Goal: Task Accomplishment & Management: Complete application form

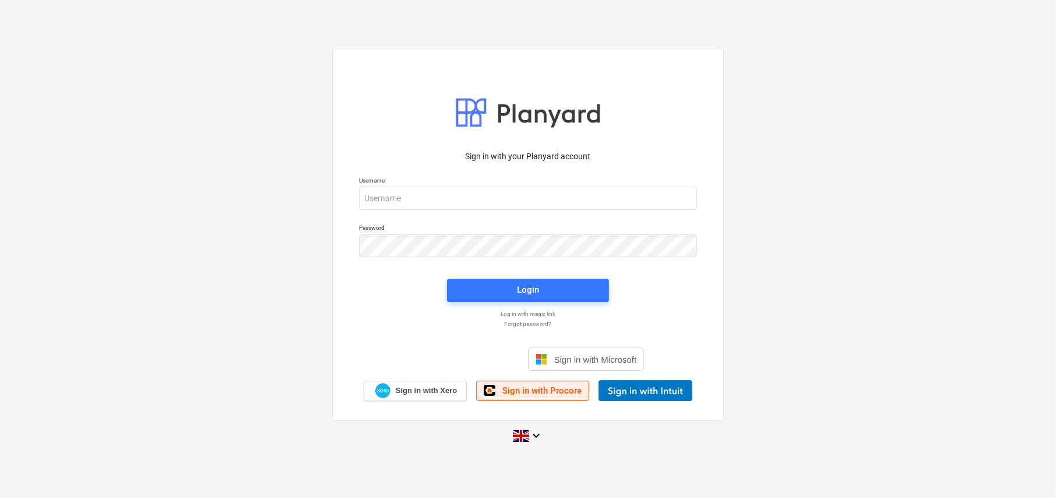
click at [528, 390] on span "Sign in with Procore" at bounding box center [541, 390] width 79 height 10
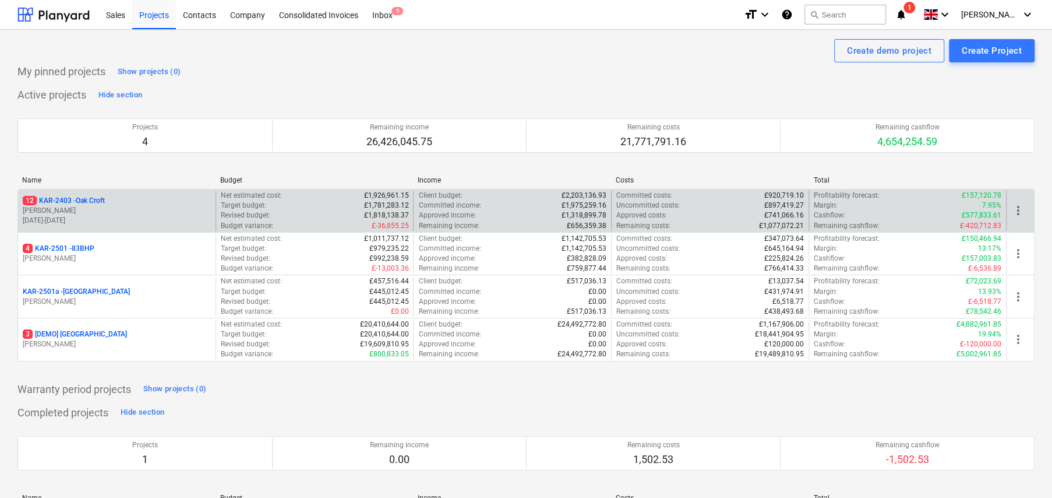
click at [101, 199] on p "12 KAR-2403 - Oak Croft" at bounding box center [64, 201] width 82 height 10
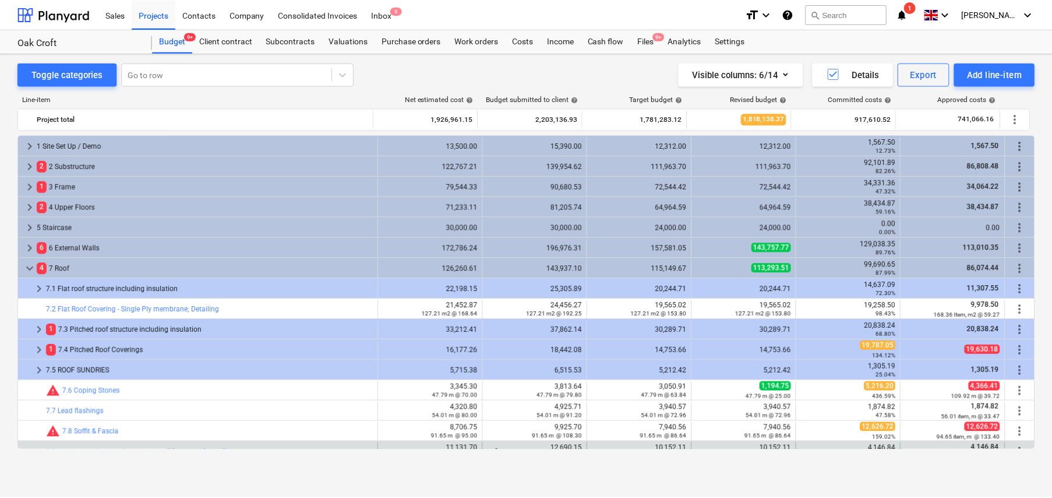
scroll to position [244, 0]
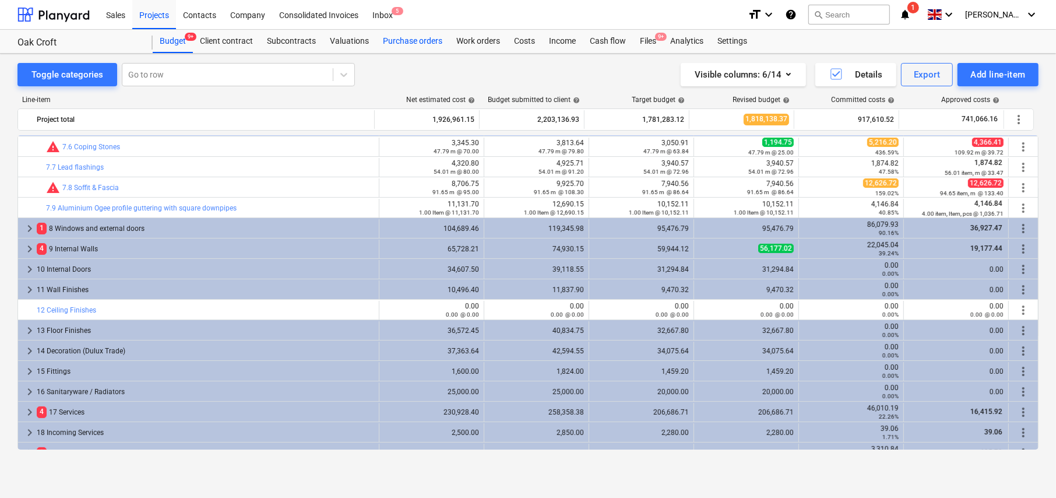
click at [409, 43] on div "Purchase orders" at bounding box center [412, 41] width 73 height 23
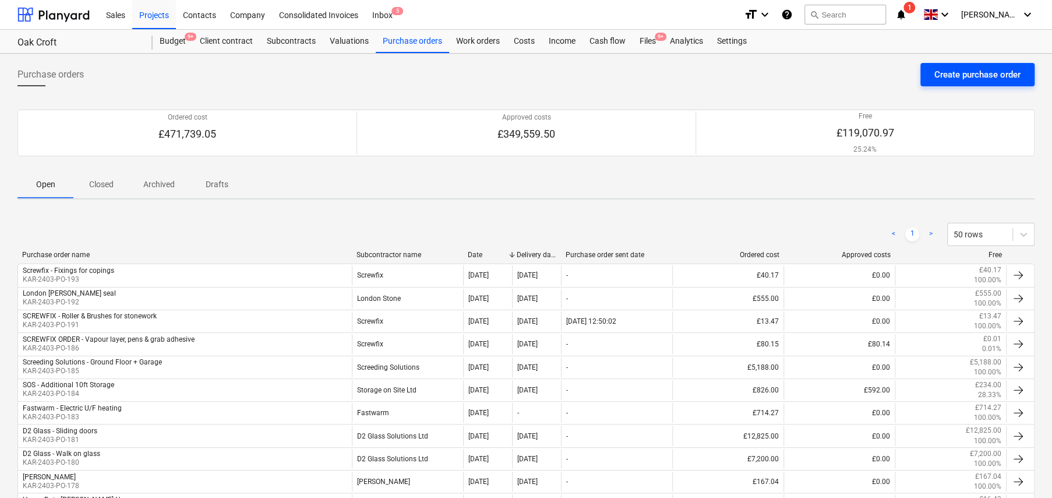
click at [984, 82] on div "Create purchase order" at bounding box center [978, 74] width 86 height 15
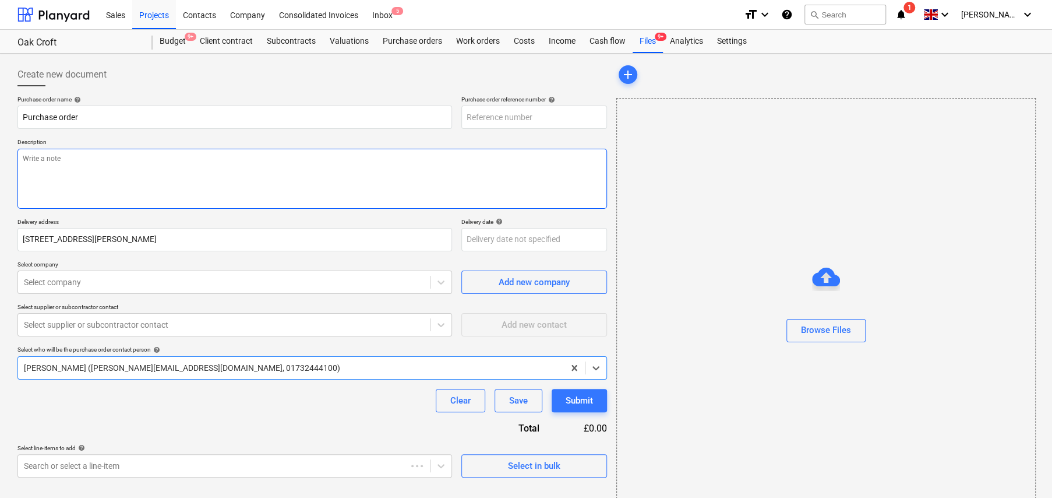
type textarea "x"
type input "KAR-2403-PO-194"
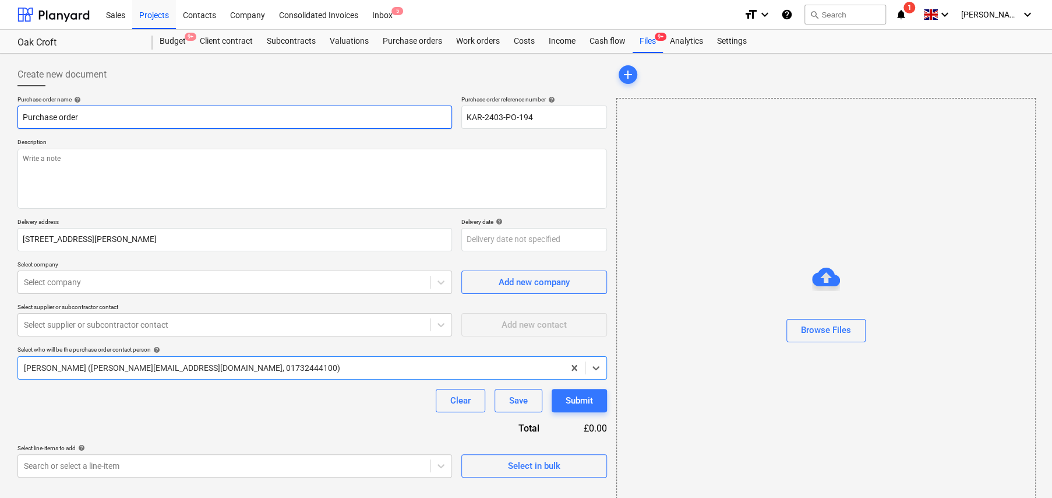
click at [128, 124] on input "Purchase order" at bounding box center [234, 116] width 435 height 23
type textarea "x"
type input "T"
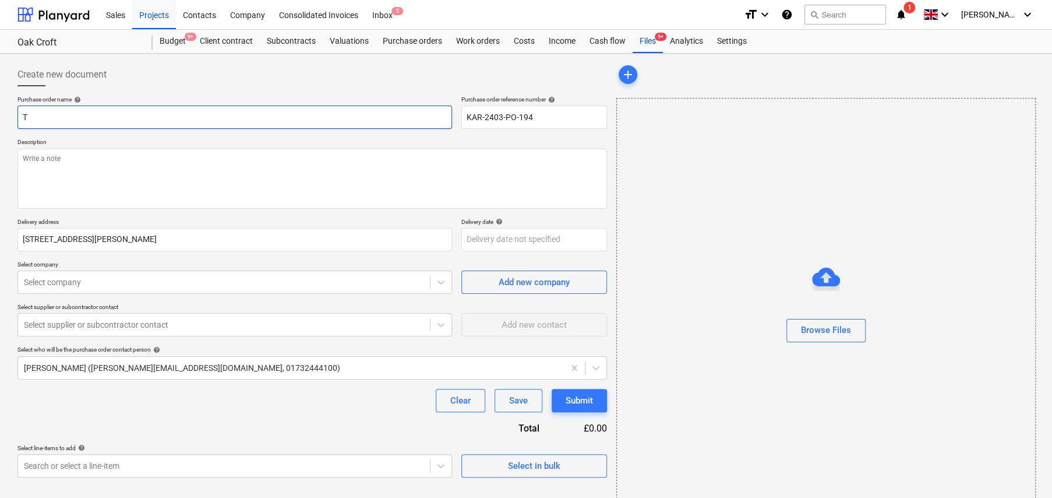
type textarea "x"
type input "Tr"
type textarea "x"
type input "Tra"
type textarea "x"
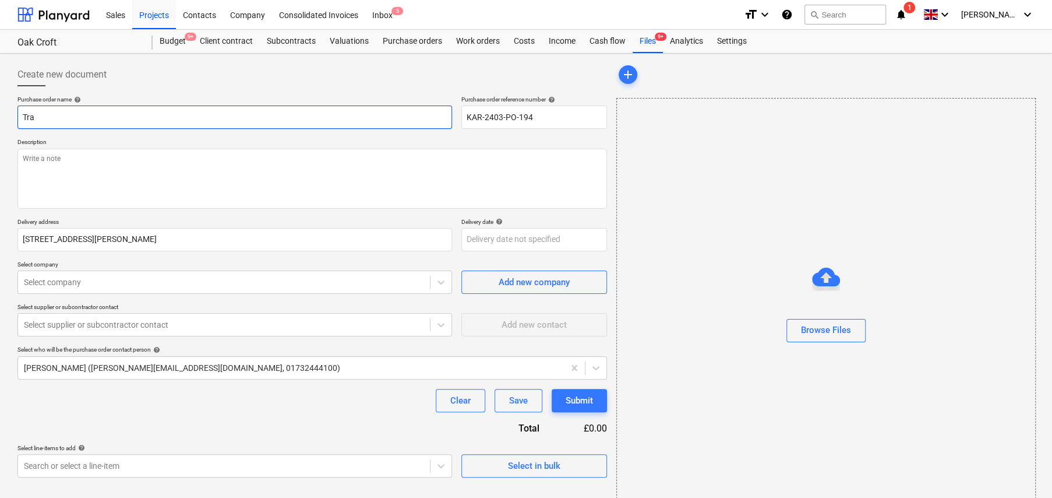
type input "Trav"
type textarea "x"
type input "Travi"
type textarea "x"
type input "Travis"
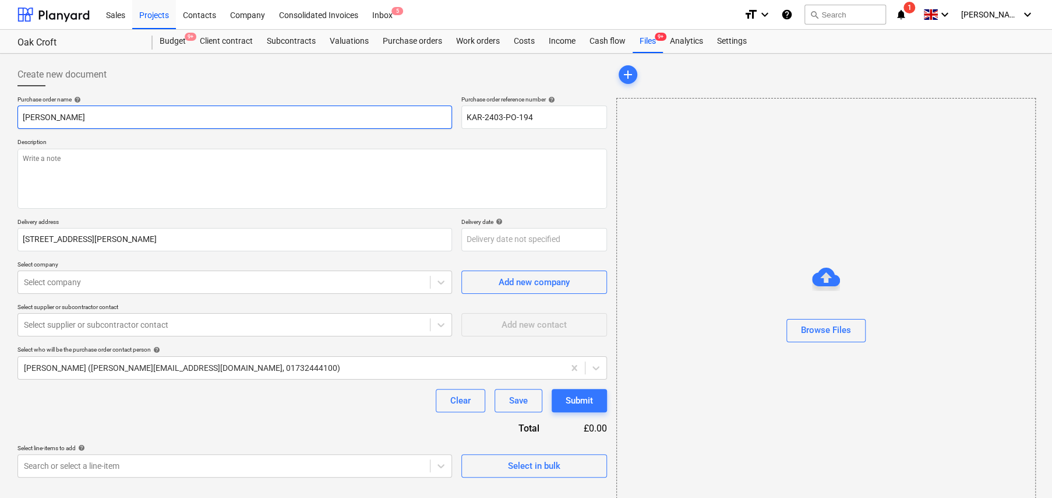
type textarea "x"
type input "Travis"
type textarea "x"
type input "Travis"
type textarea "x"
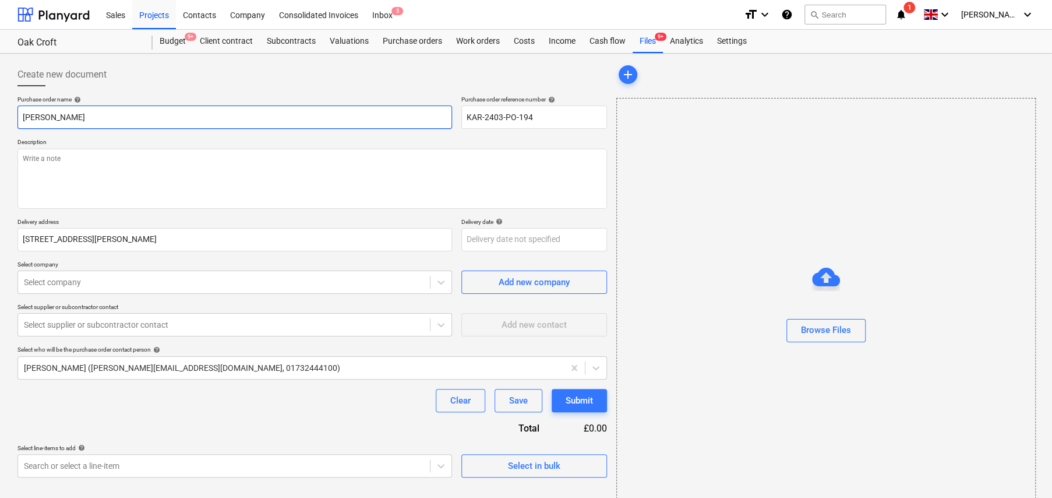
type input "Travis:"
type textarea "x"
type input "Travis:"
type textarea "x"
type input "Travis: C"
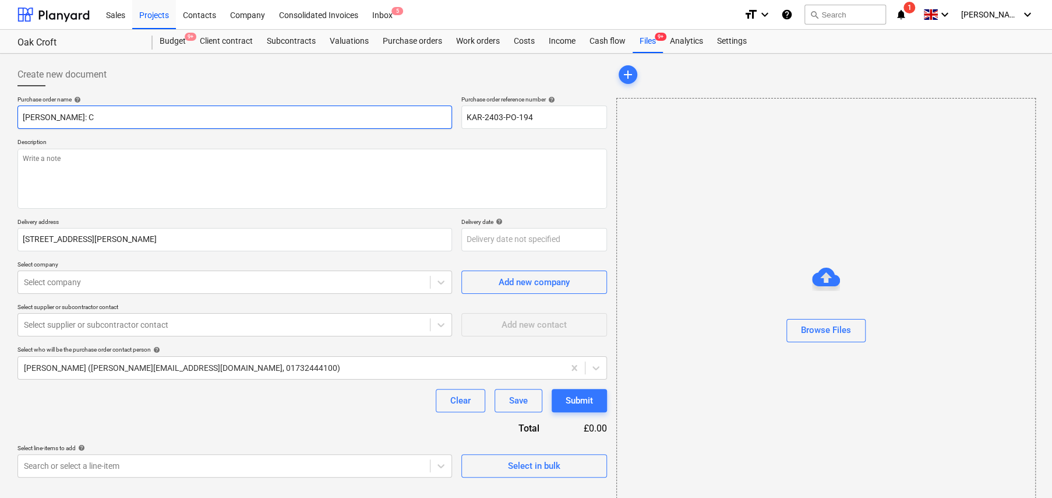
type textarea "x"
type input "Travis: Cs"
type textarea "x"
type input "Travis: Csa"
type textarea "x"
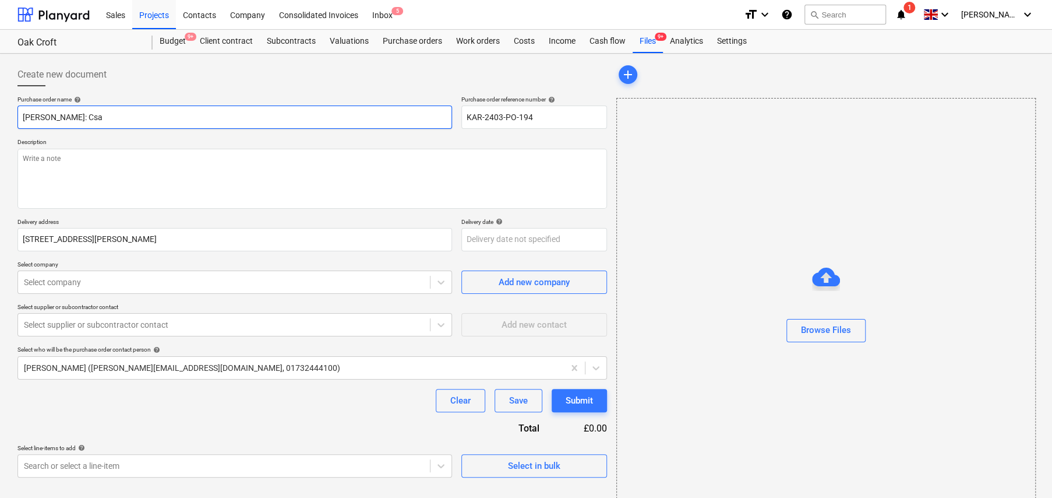
type input "Travis: Cs"
type textarea "x"
type input "Travis: C"
type textarea "x"
type input "Travis: Ca"
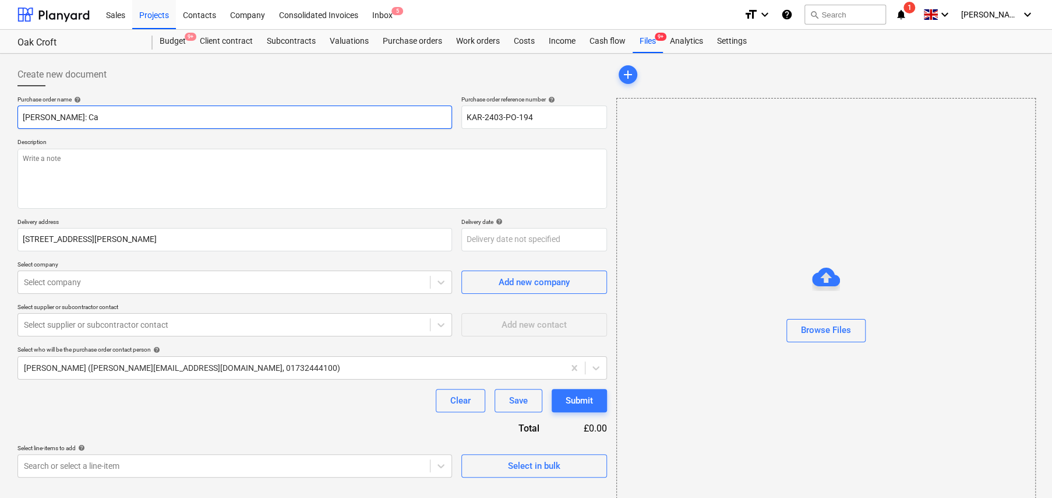
type textarea "x"
type input "Travis: Cav"
type textarea "x"
type input "Travis: Cavi"
type textarea "x"
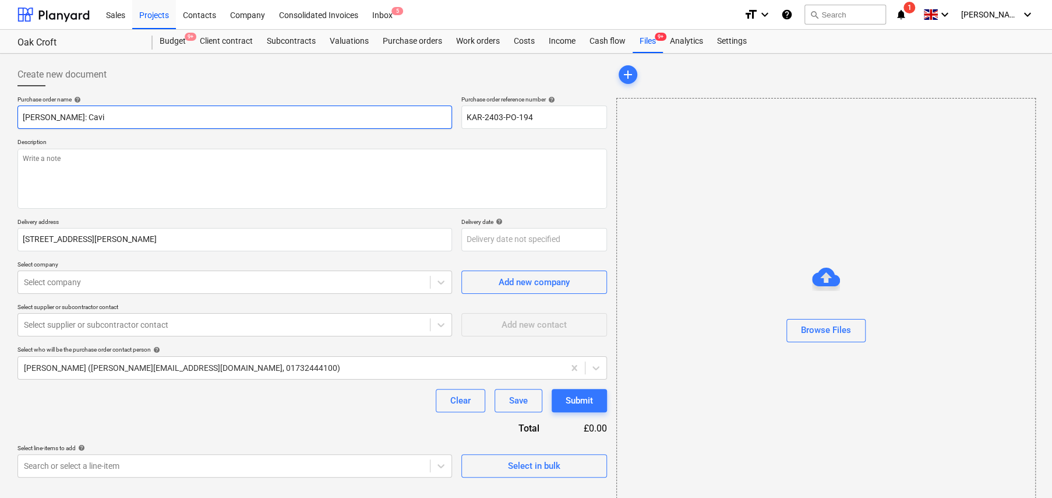
type input "Travis: Cavit"
type textarea "x"
type input "Travis: Cavity"
type textarea "x"
type input "Travis: Cavity"
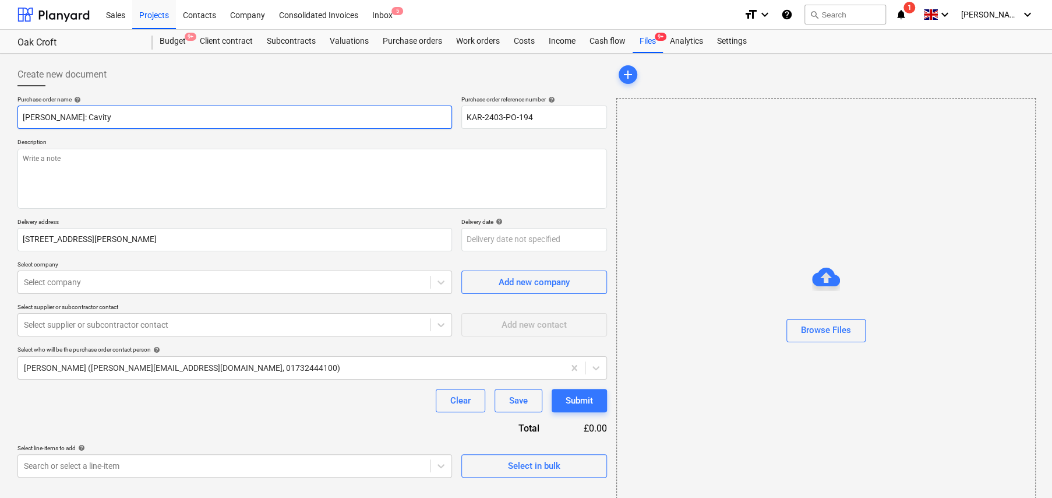
type textarea "x"
type input "Travis: Cavity C"
type textarea "x"
type input "Travis: Cavity Cl"
type textarea "x"
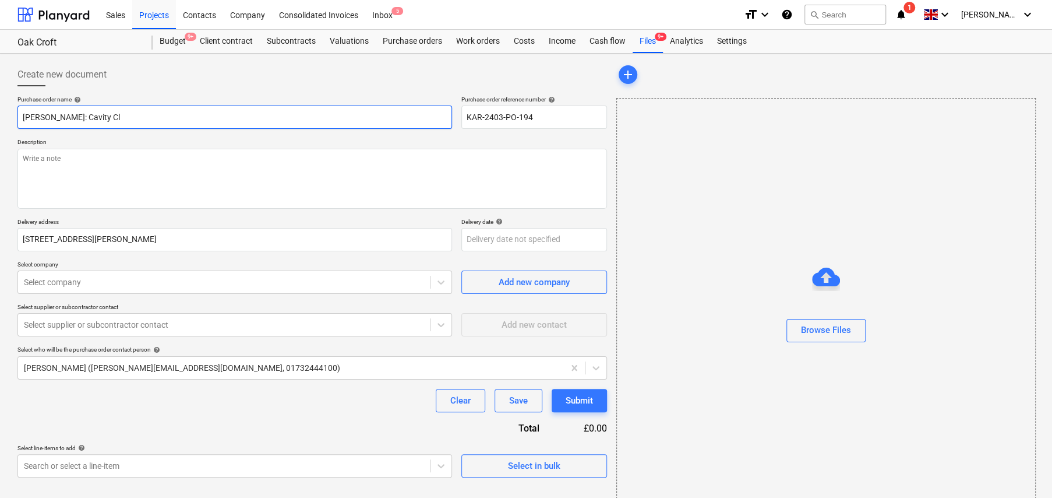
type input "Travis: Cavity Clo"
type textarea "x"
type input "Travis: Cavity Clos"
type textarea "x"
type input "Travis: Cavity Close"
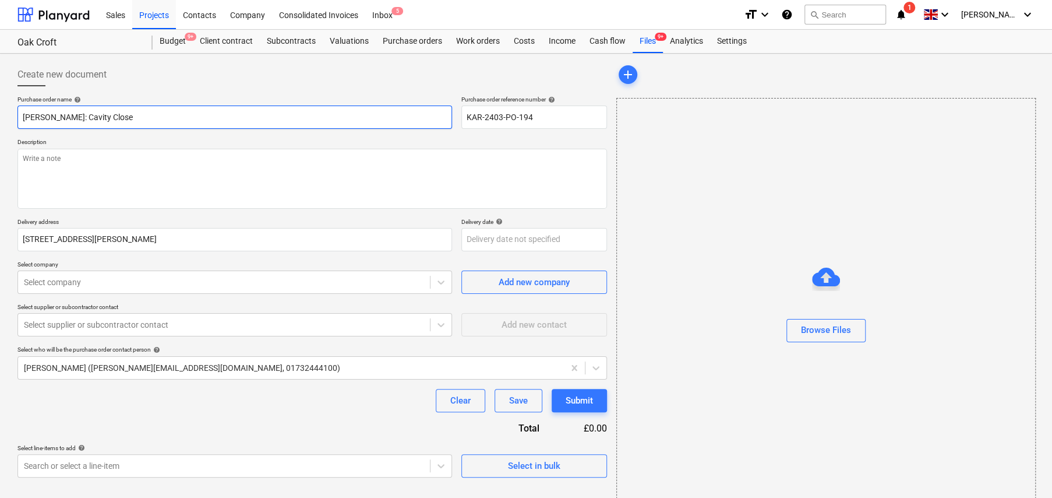
type textarea "x"
type input "Travis: Cavity Closer"
type textarea "x"
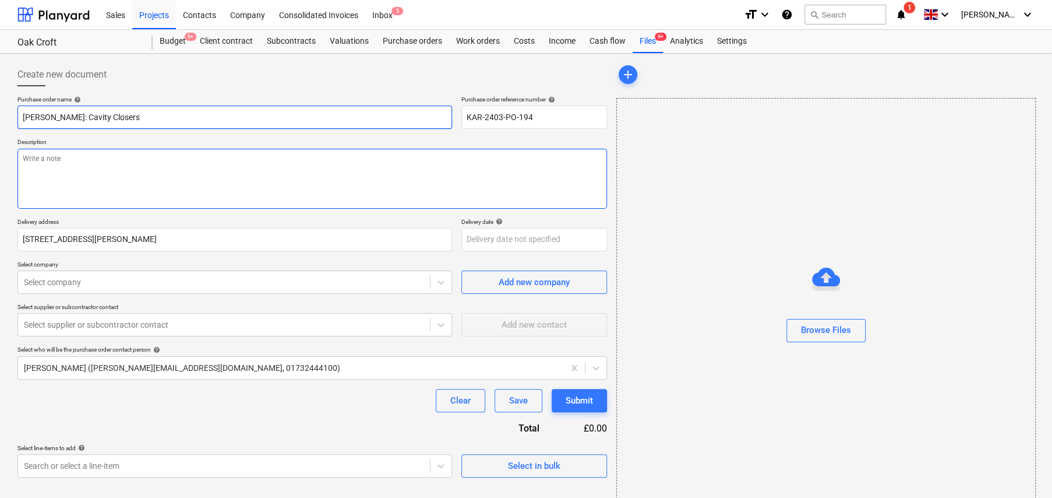
type input "Travis: Cavity Closers"
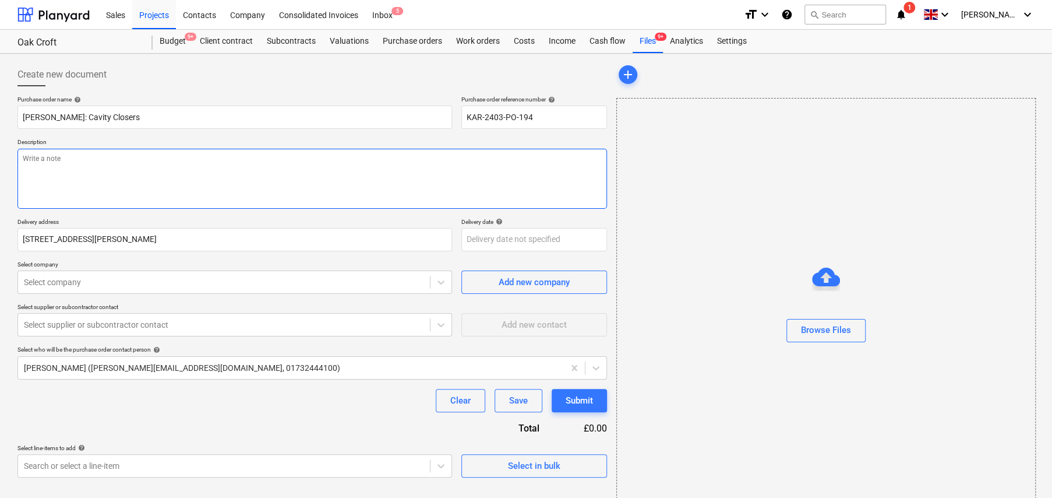
click at [131, 163] on textarea at bounding box center [312, 179] width 590 height 60
type textarea "x"
type textarea "F"
type textarea "x"
type textarea "Fo"
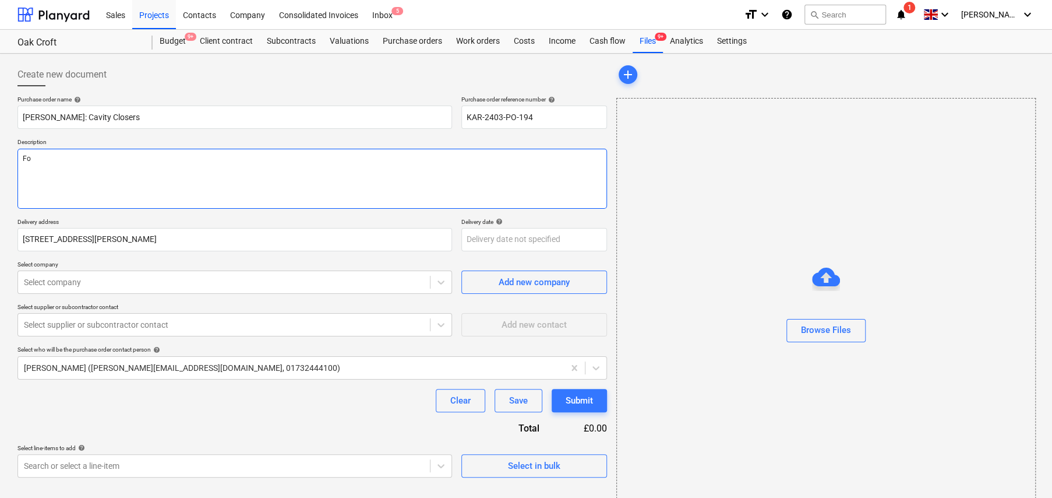
type textarea "x"
type textarea "For"
type textarea "x"
type textarea "For"
type textarea "x"
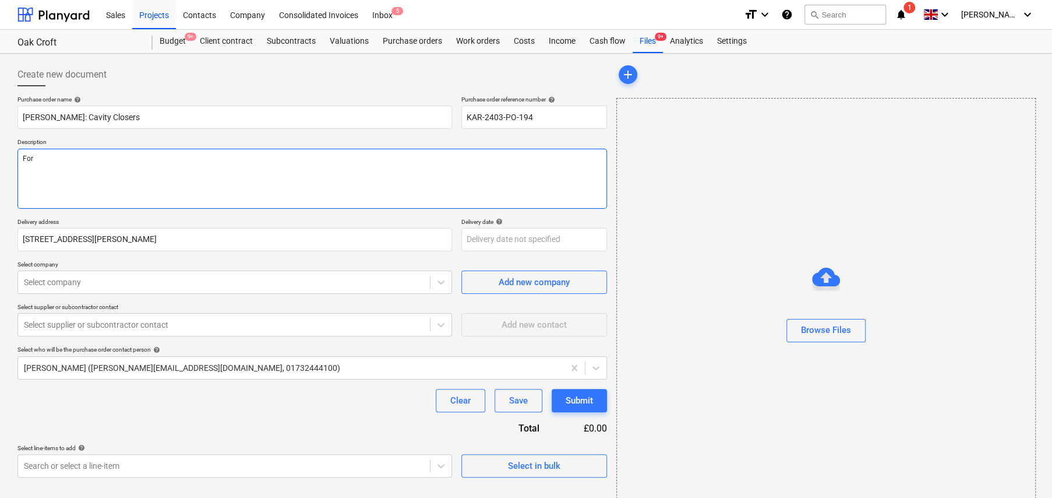
type textarea "For c"
type textarea "x"
type textarea "For co"
type textarea "x"
type textarea "For col"
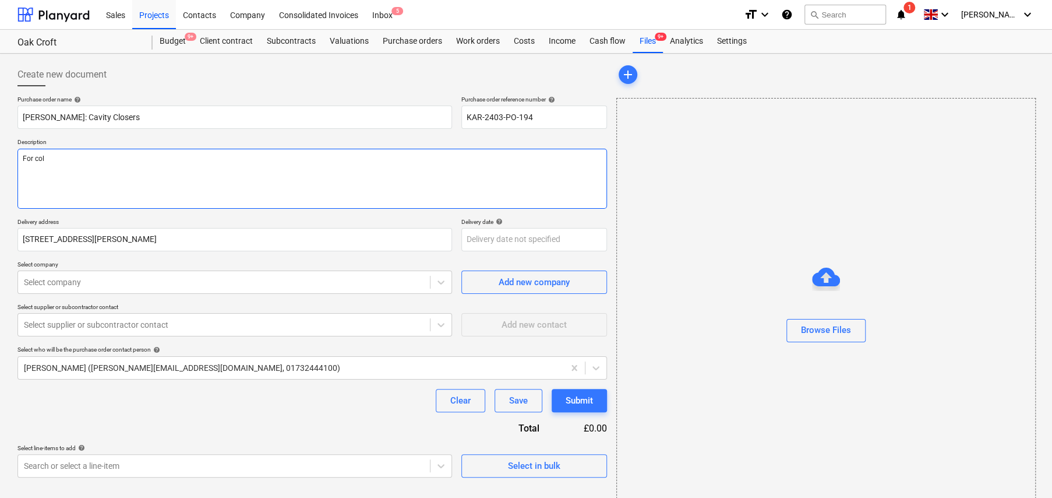
type textarea "x"
type textarea "For coll"
type textarea "x"
type textarea "For colle"
type textarea "x"
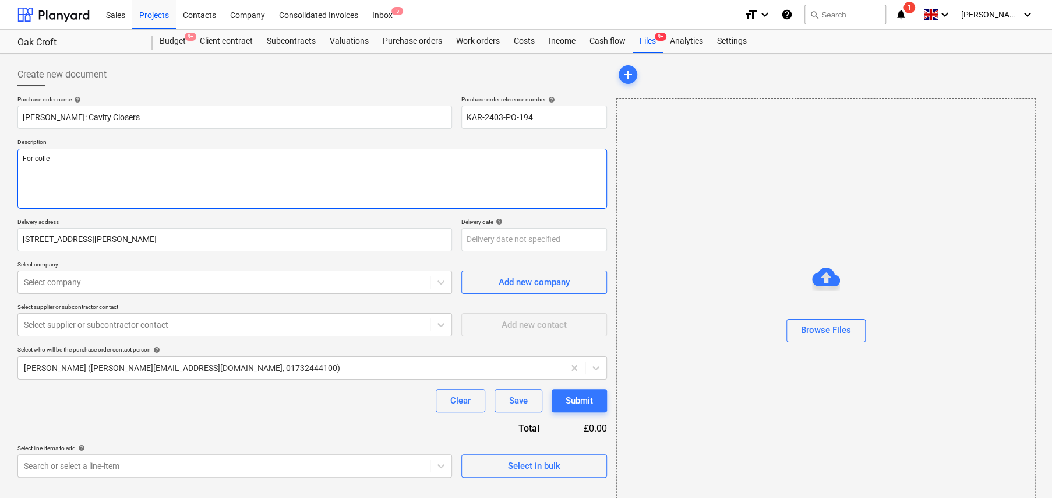
type textarea "For collec"
type textarea "x"
type textarea "For collect"
type textarea "x"
type textarea "For collecti"
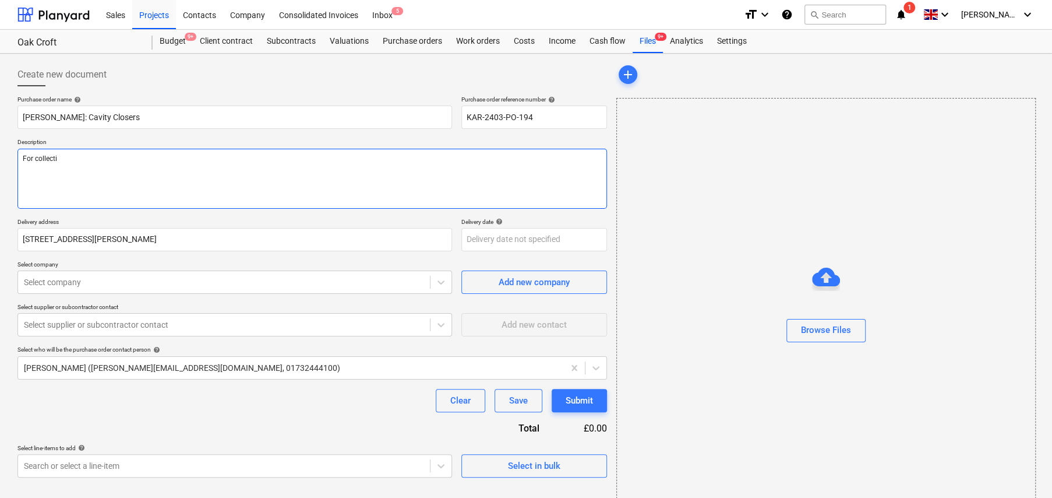
type textarea "x"
type textarea "For collectio"
type textarea "x"
type textarea "For collection"
type textarea "x"
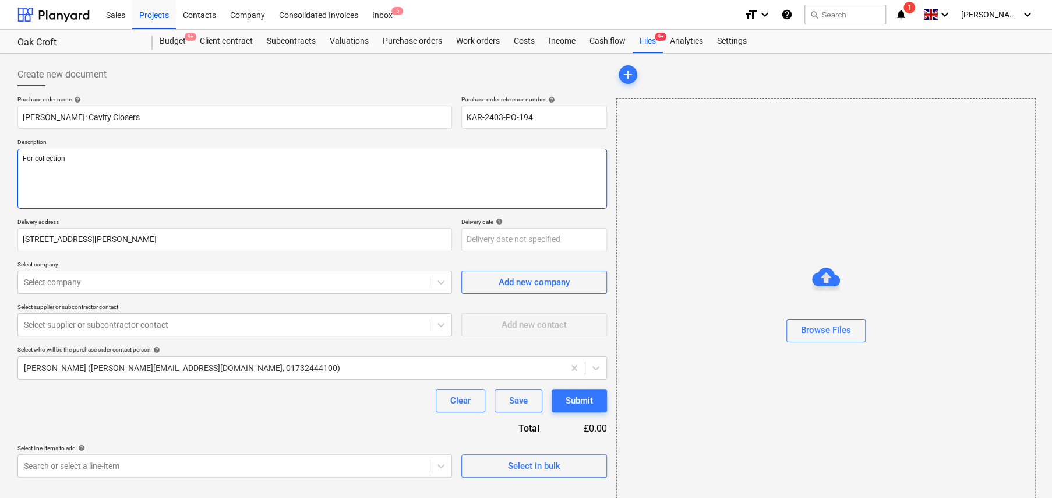
type textarea "For collection"
type textarea "x"
type textarea "For collection f"
type textarea "x"
type textarea "For collection fr"
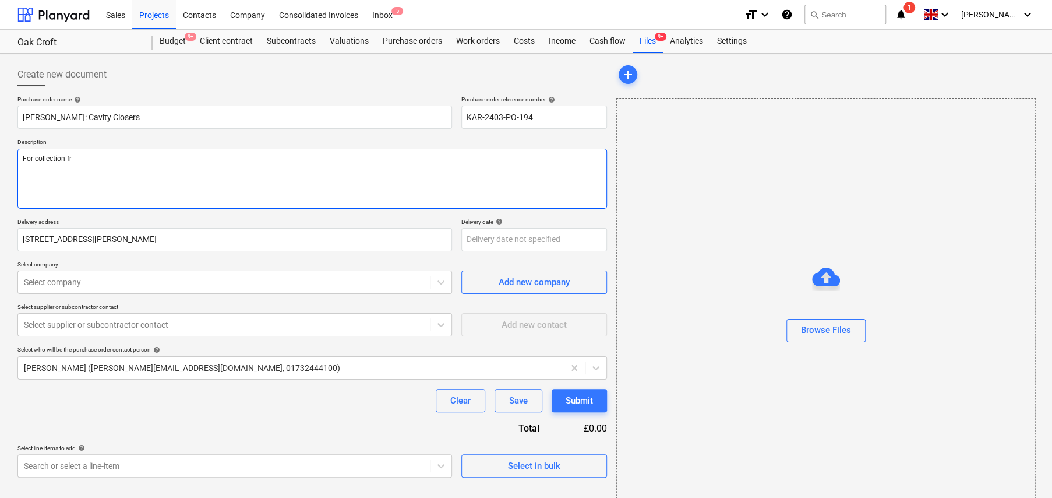
type textarea "x"
type textarea "For collection fro"
type textarea "x"
type textarea "For collection from"
type textarea "x"
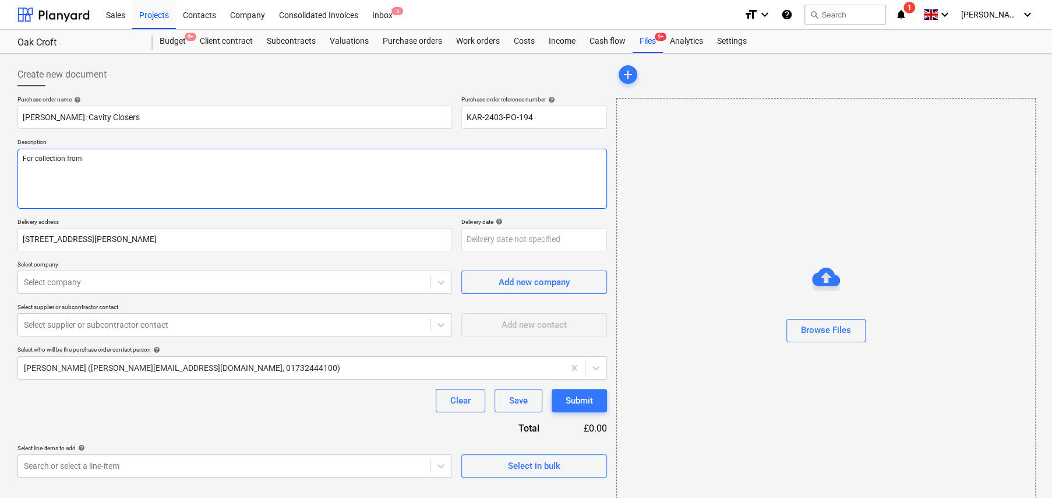
type textarea "For collection from"
type textarea "x"
type textarea "For collection from S"
type textarea "x"
type textarea "For collection from Se"
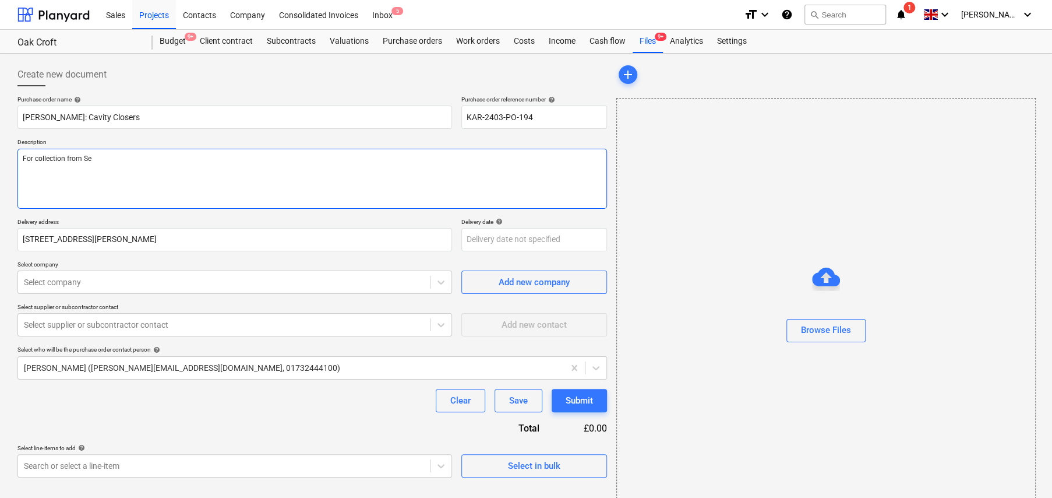
type textarea "x"
type textarea "For collection from Sev"
type textarea "x"
type textarea "For collection from Seve"
type textarea "x"
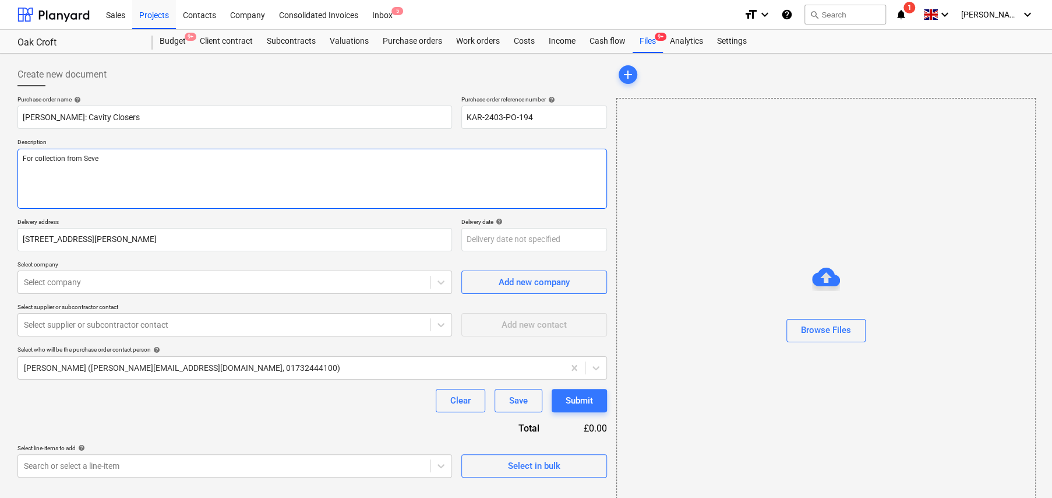
type textarea "For collection from Seven"
type textarea "x"
type textarea "For collection from Seveno"
type textarea "x"
type textarea "For collection from Sevenoa"
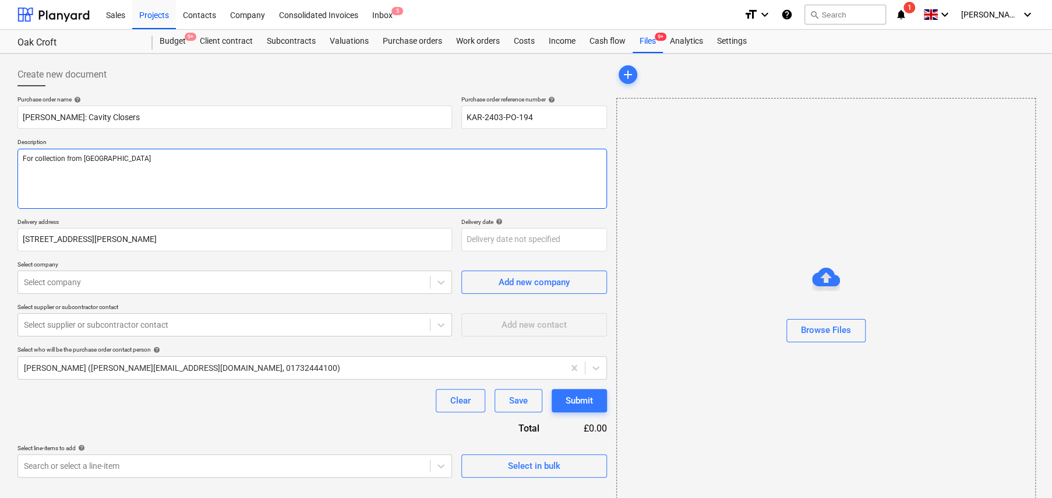
type textarea "x"
type textarea "For collection from Sevenoak"
type textarea "x"
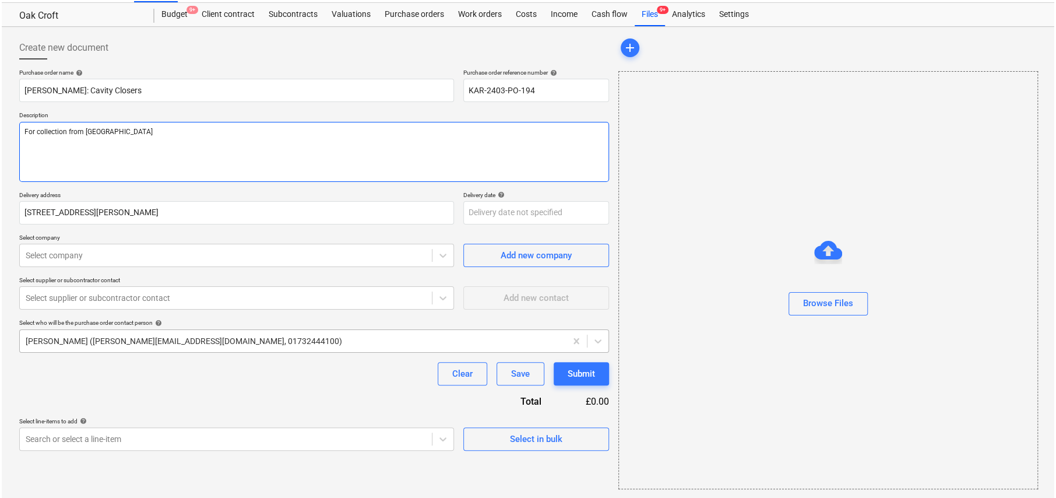
scroll to position [27, 0]
type textarea "For collection from Sevenoaks"
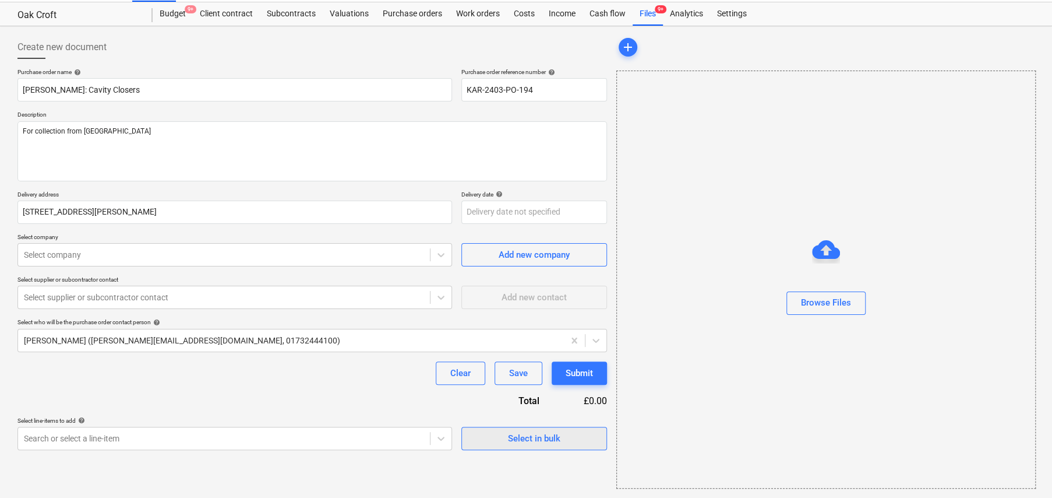
click at [541, 431] on div "Select in bulk" at bounding box center [534, 438] width 52 height 15
type textarea "x"
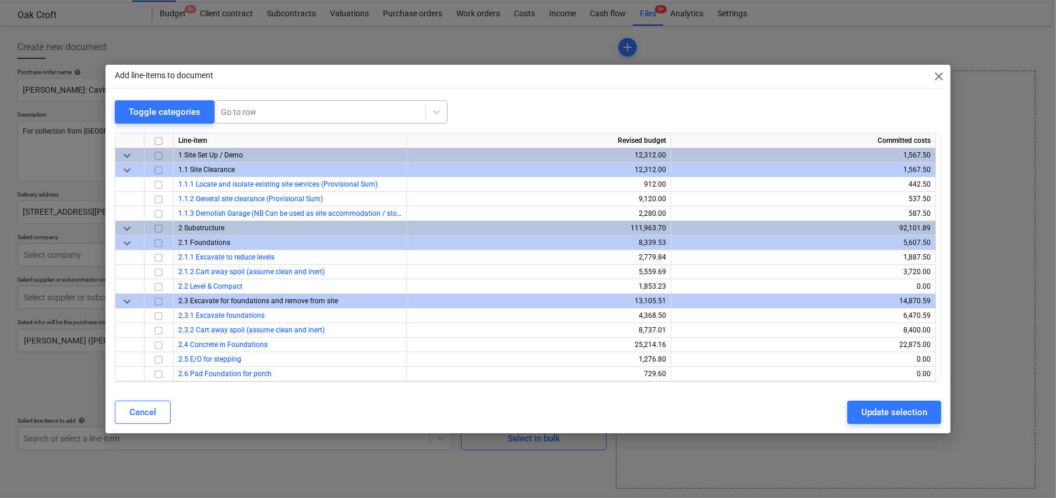
click at [244, 106] on div at bounding box center [320, 112] width 199 height 12
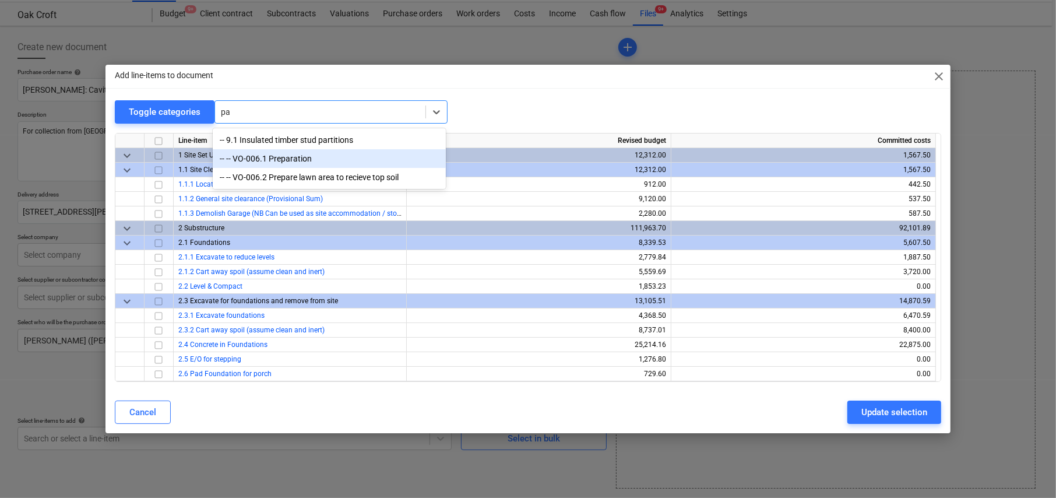
type input "p"
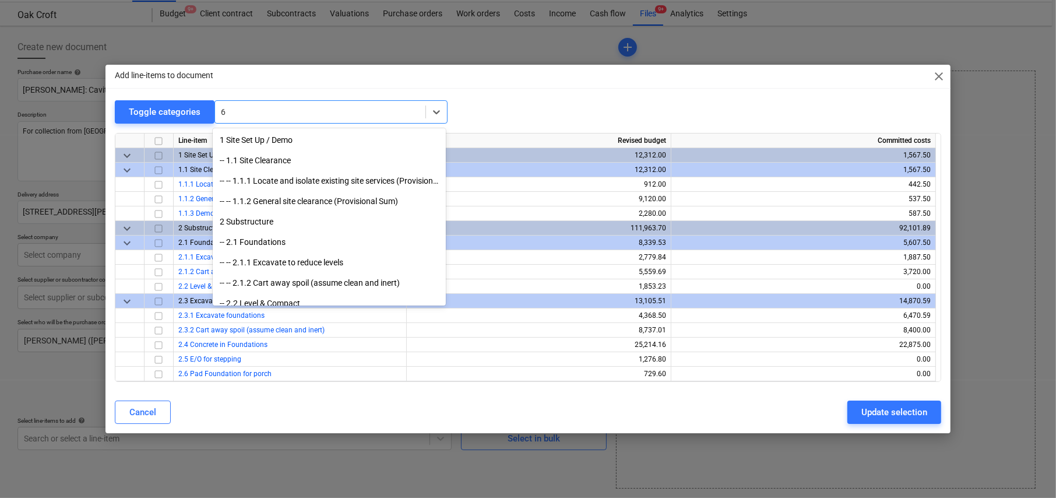
type input "6."
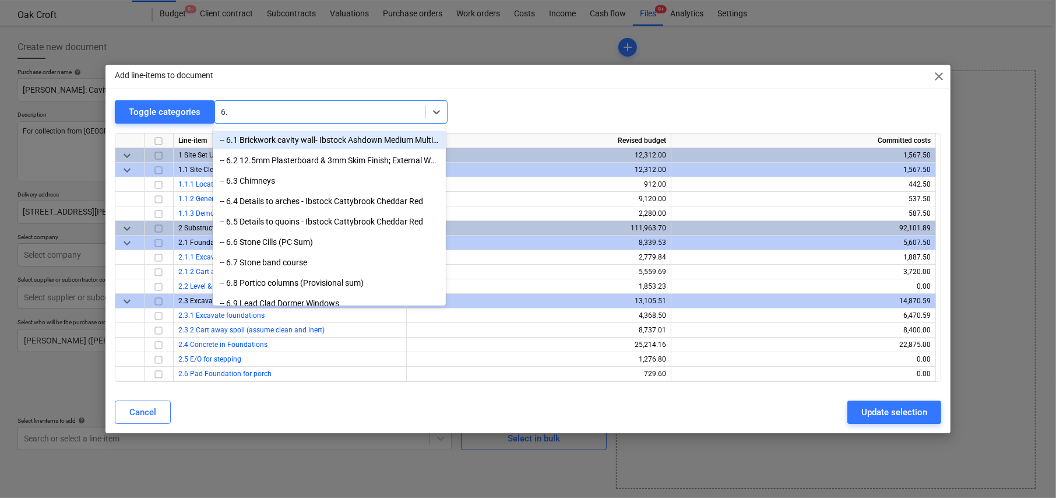
click at [289, 143] on div "-- 6.1 Brickwork cavity wall- Ibstock Ashdown Medium Multi PC Sum £1500 per 1000" at bounding box center [329, 140] width 233 height 19
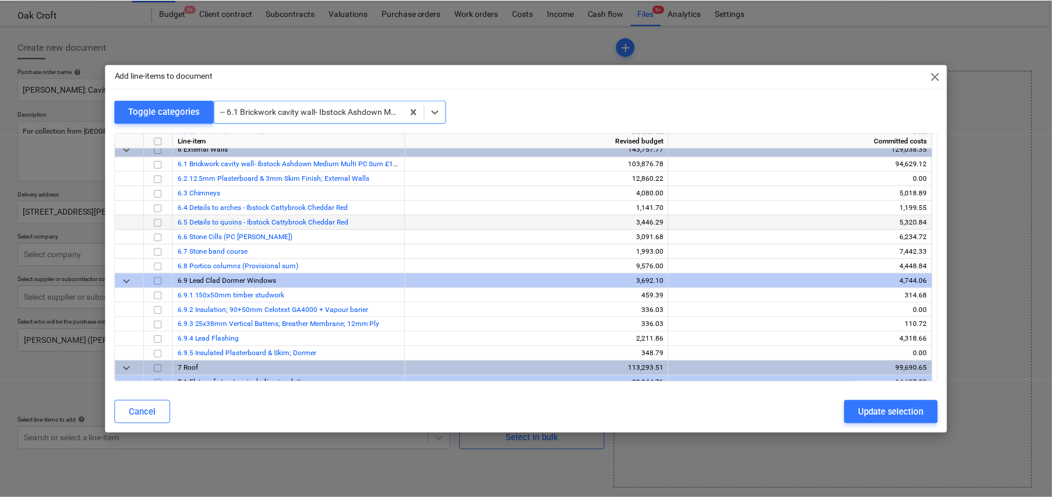
scroll to position [917, 0]
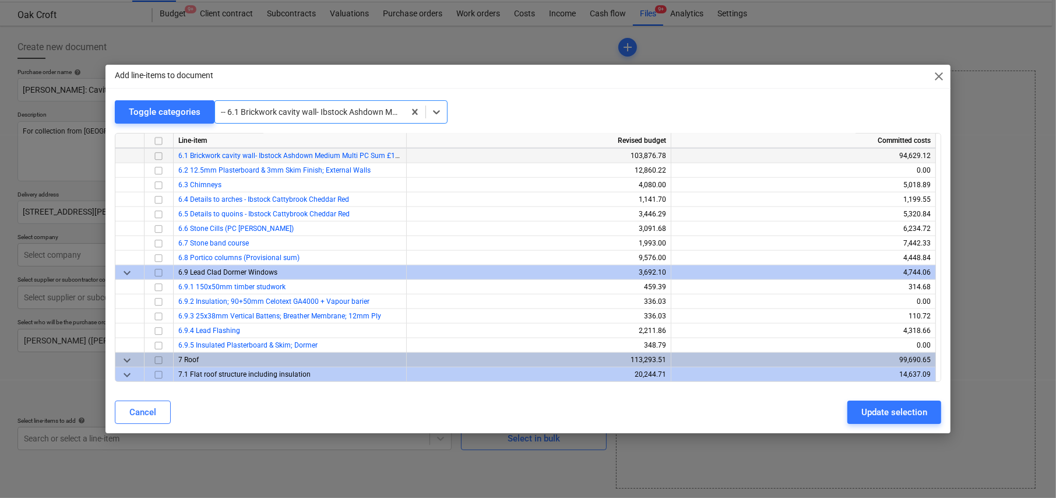
click at [159, 156] on input "checkbox" at bounding box center [158, 156] width 14 height 14
click at [908, 415] on div "Update selection" at bounding box center [894, 411] width 66 height 15
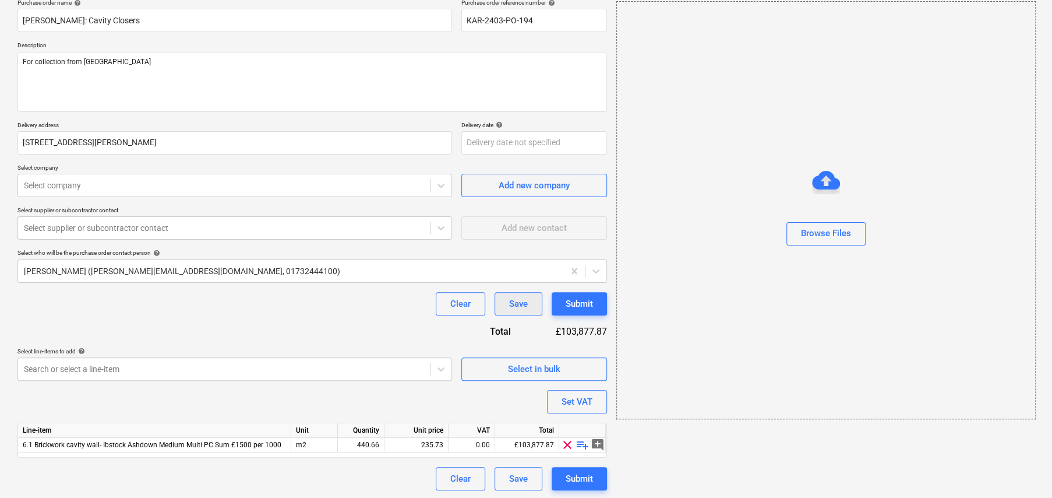
scroll to position [98, 0]
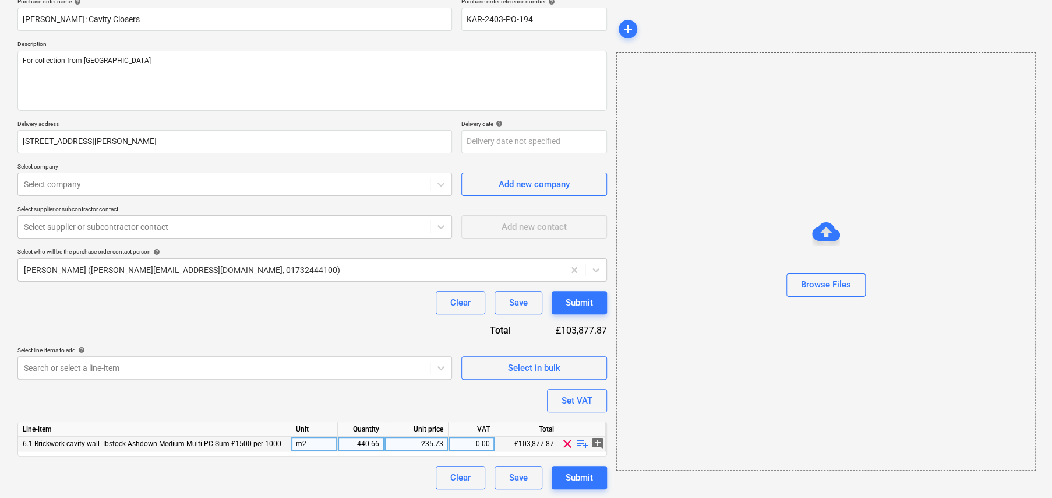
click at [581, 442] on span "playlist_add" at bounding box center [583, 443] width 14 height 14
type textarea "x"
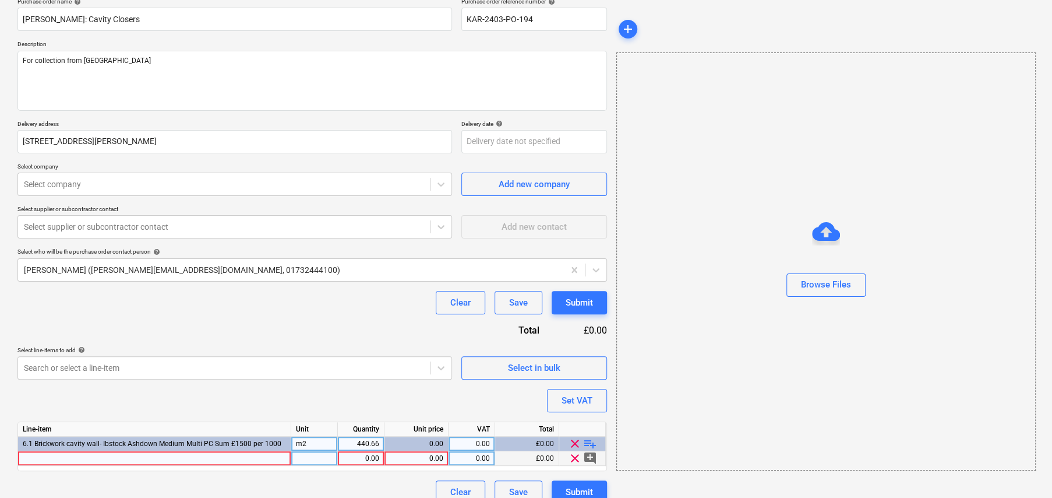
click at [218, 461] on div at bounding box center [154, 458] width 273 height 15
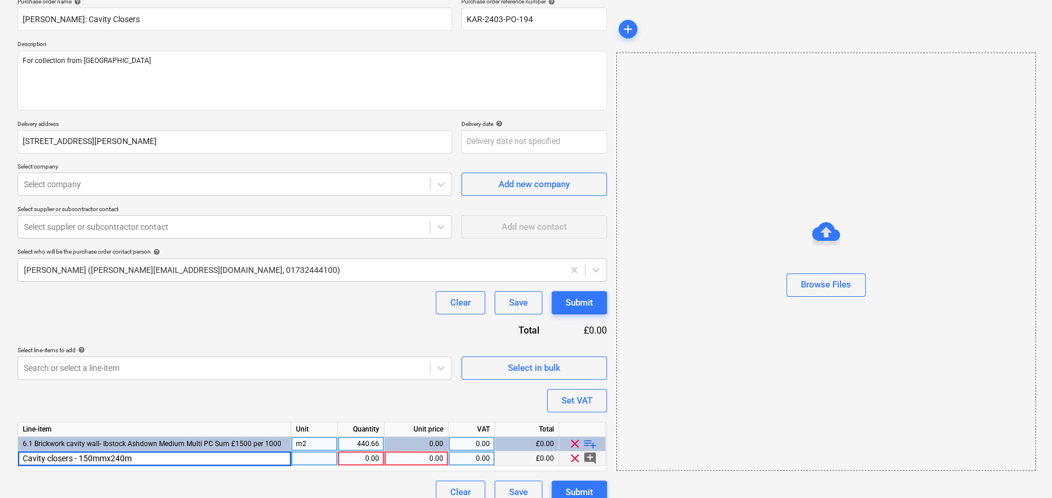
type input "Cavity closers - 150mmx2400m"
type textarea "x"
type input "20"
type textarea "x"
type input "6.50"
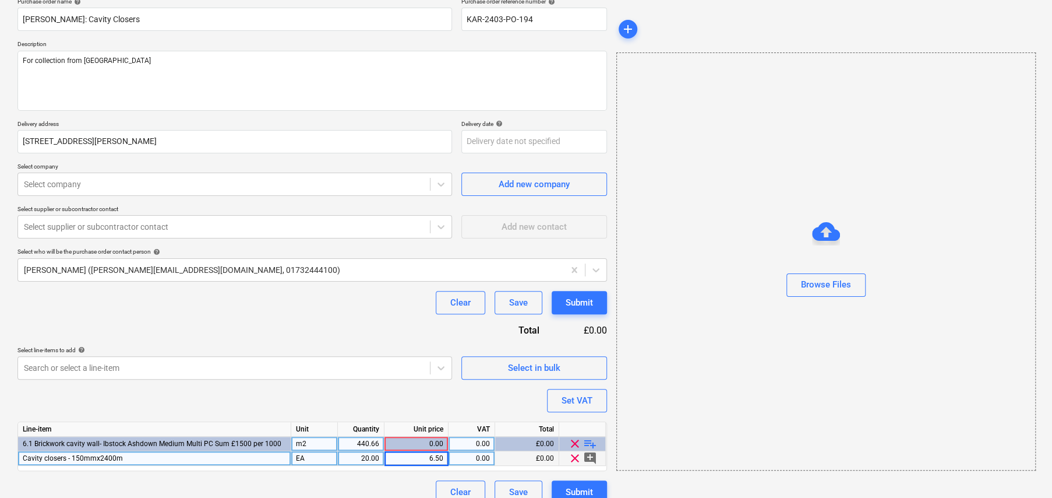
type textarea "x"
type input "20"
type textarea "x"
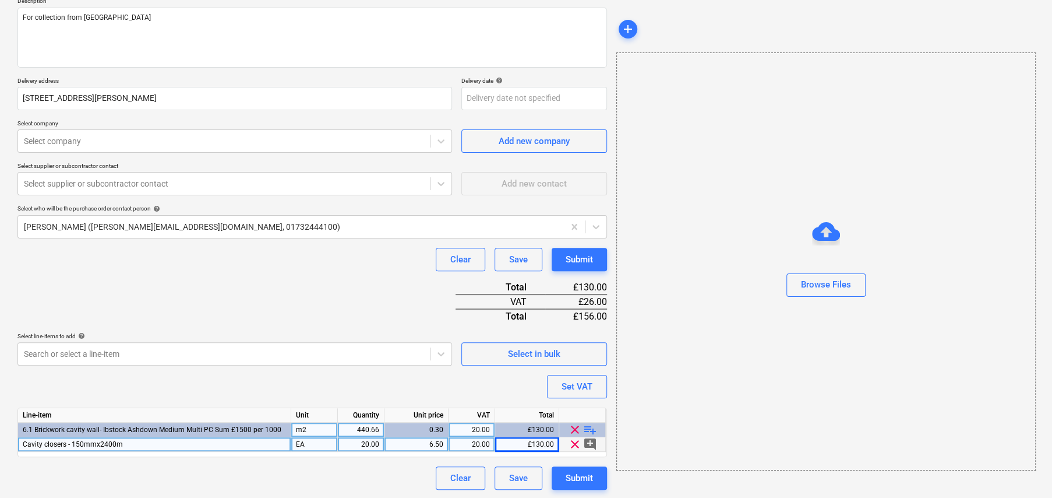
scroll to position [142, 0]
click at [163, 140] on div at bounding box center [224, 141] width 400 height 12
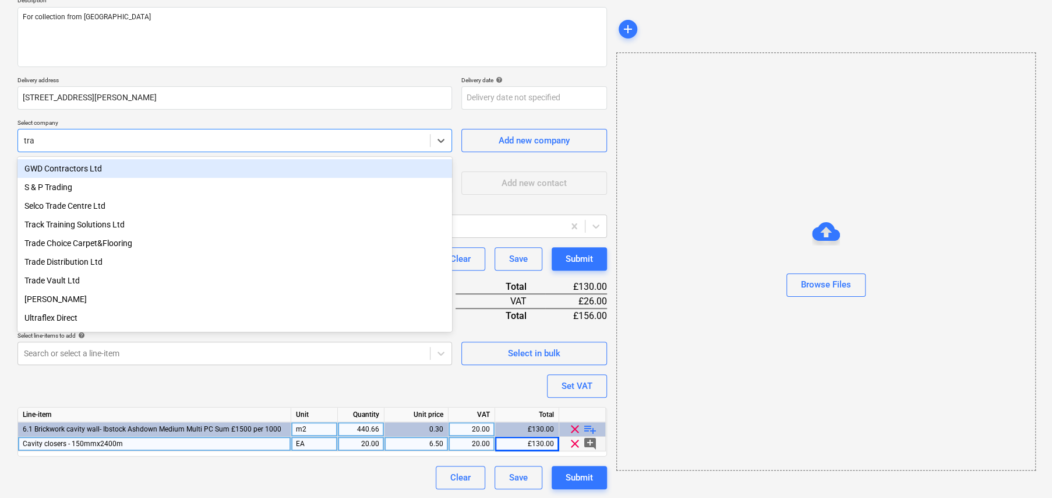
type input "trav"
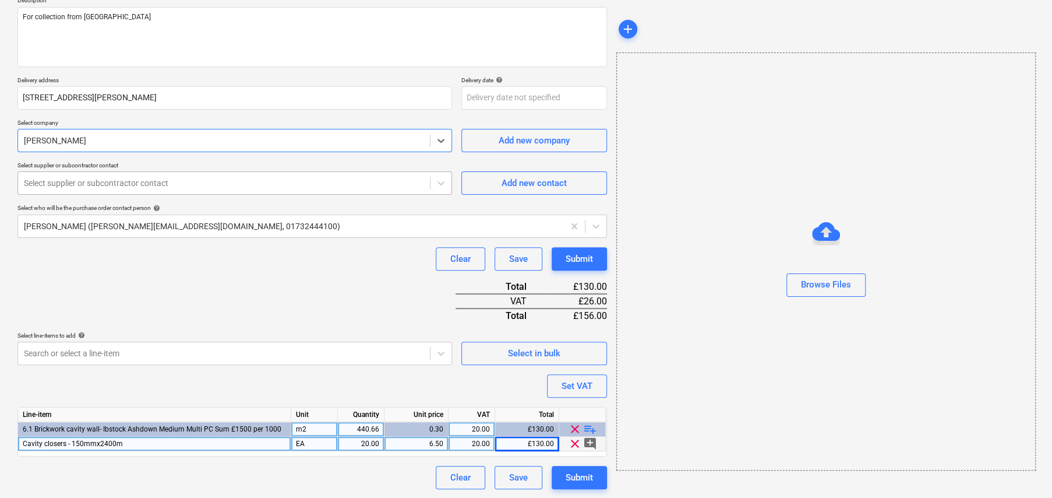
click at [189, 178] on div at bounding box center [224, 183] width 400 height 12
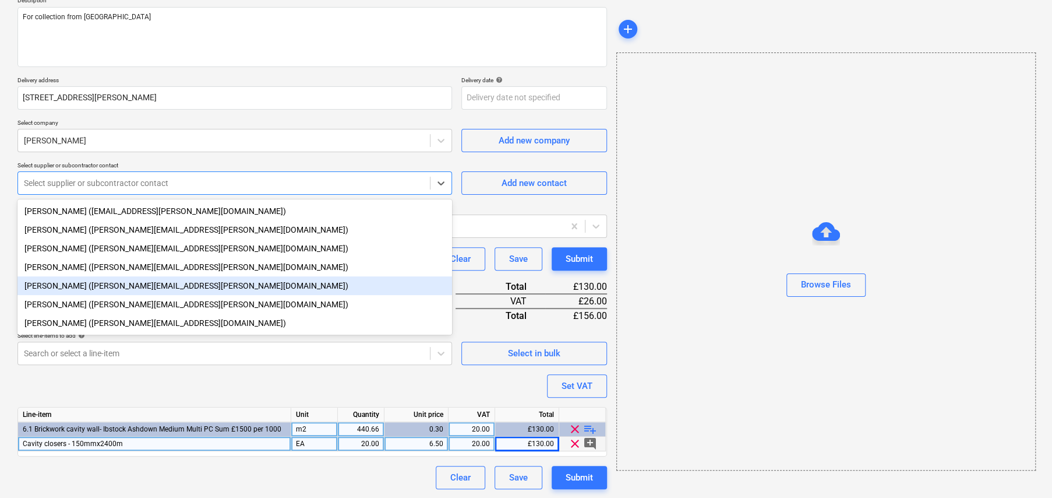
click at [124, 284] on div "Grant Mavor (grant.mavor@travisperkins.co.uk)" at bounding box center [234, 285] width 435 height 19
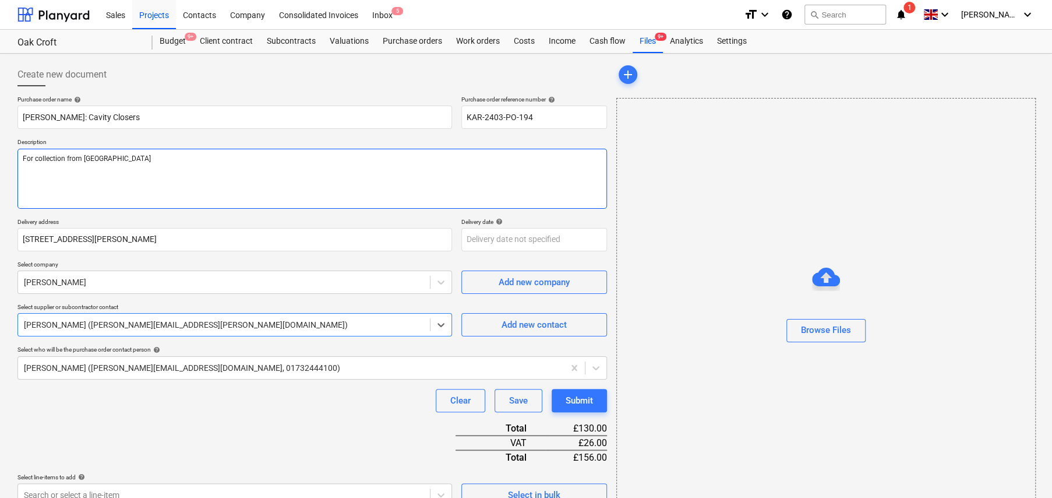
click at [179, 158] on textarea "For collection from Sevenoaks" at bounding box center [312, 179] width 590 height 60
type textarea "x"
type textarea "For collection from Sevenoaks"
type textarea "x"
type textarea "For collection from Sevenoaks TO"
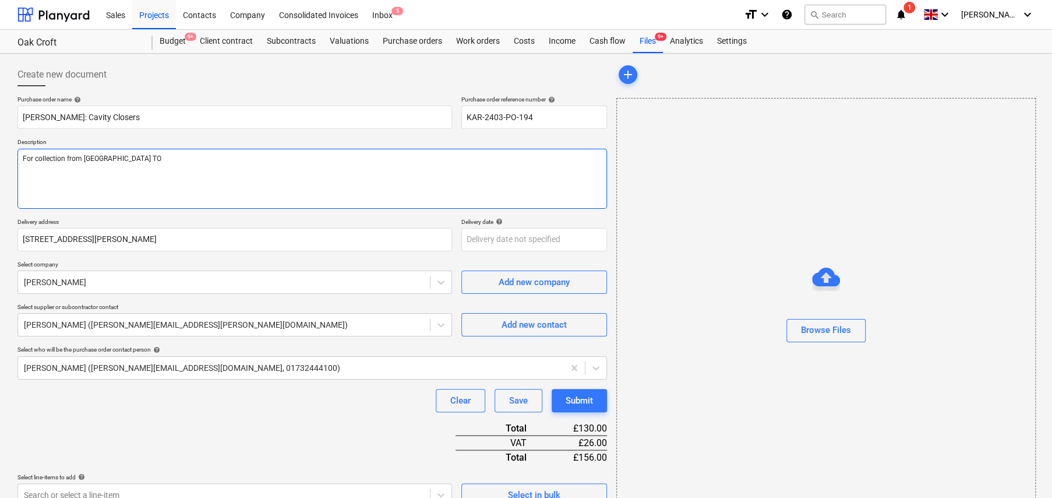
type textarea "x"
type textarea "For collection from Sevenoaks TOD"
type textarea "x"
type textarea "For collection from Sevenoaks TODA"
type textarea "x"
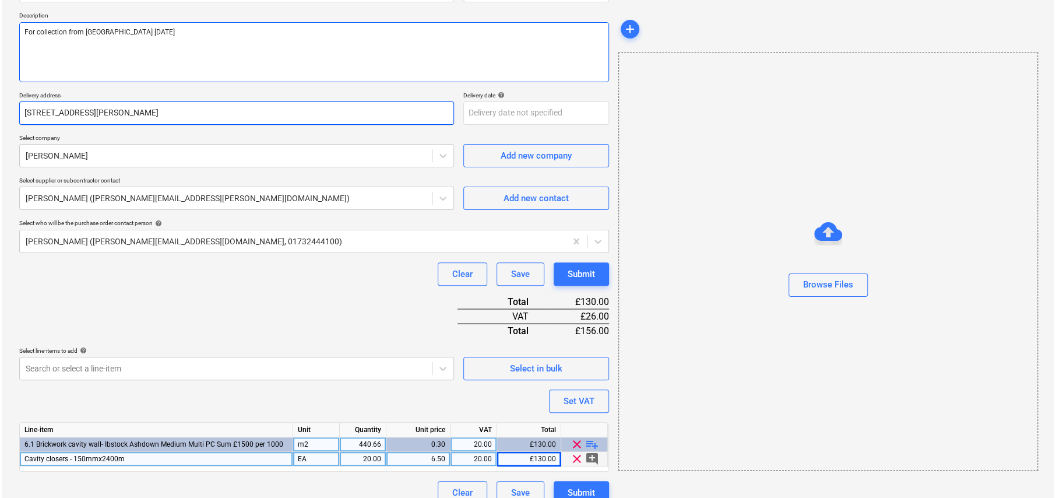
scroll to position [142, 0]
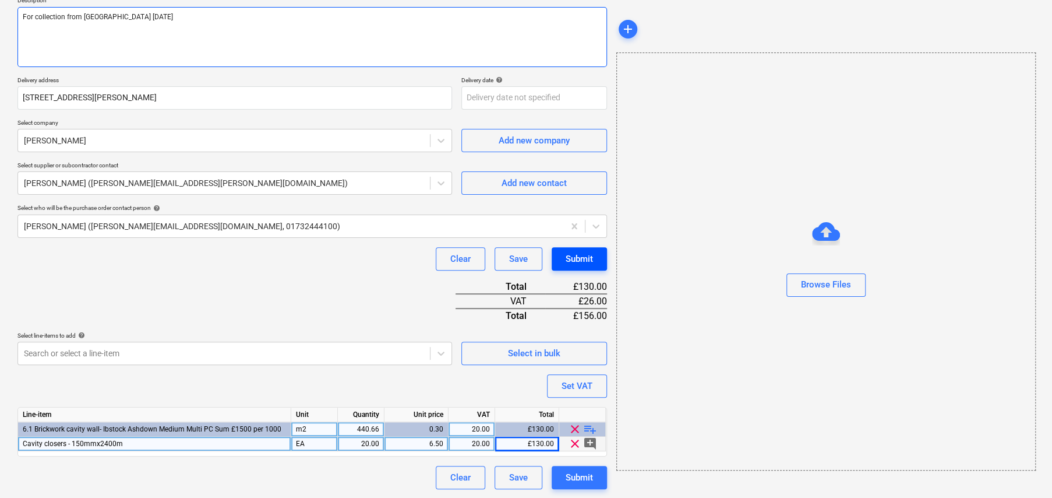
type textarea "For collection from Sevenoaks TODAY"
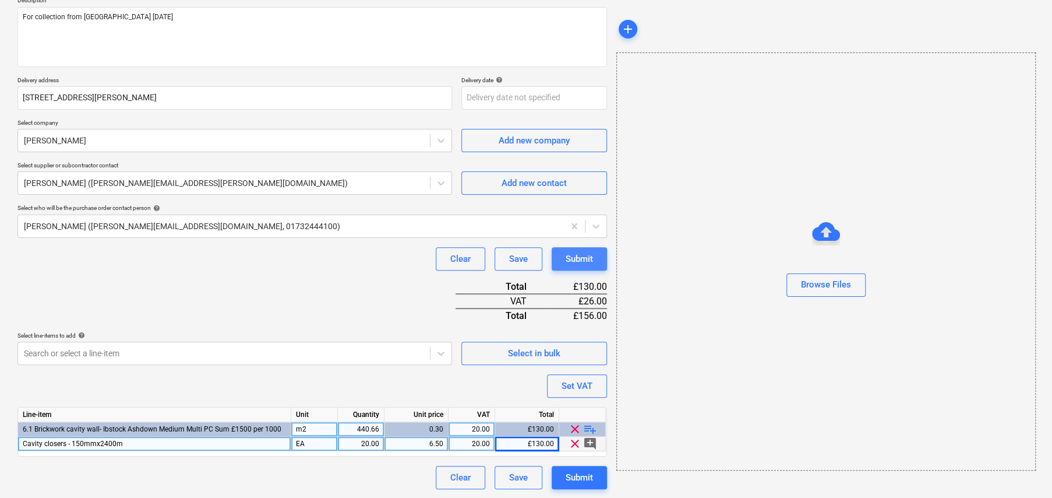
click at [574, 255] on div "Submit" at bounding box center [579, 258] width 27 height 15
type textarea "x"
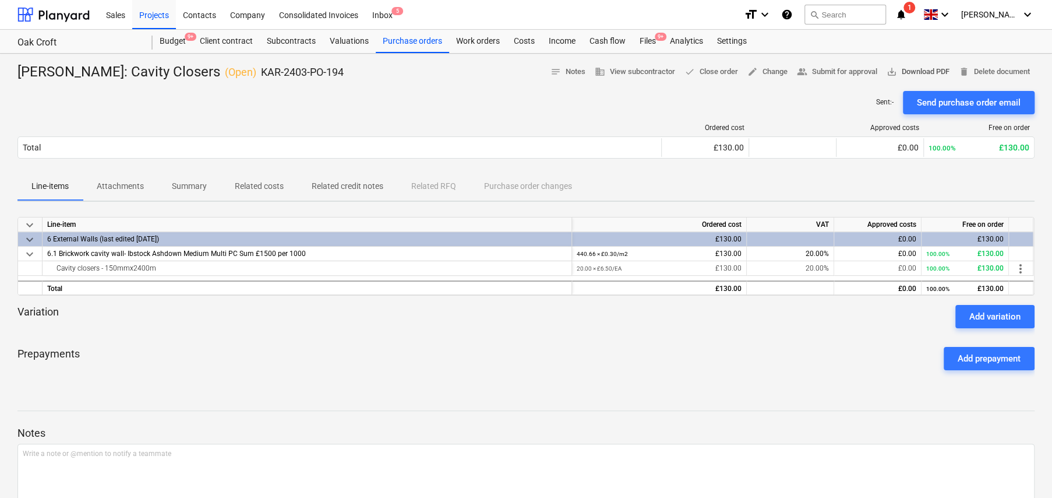
click at [919, 75] on span "save_alt Download PDF" at bounding box center [918, 71] width 63 height 13
click at [1044, 489] on div at bounding box center [1044, 489] width 0 height 0
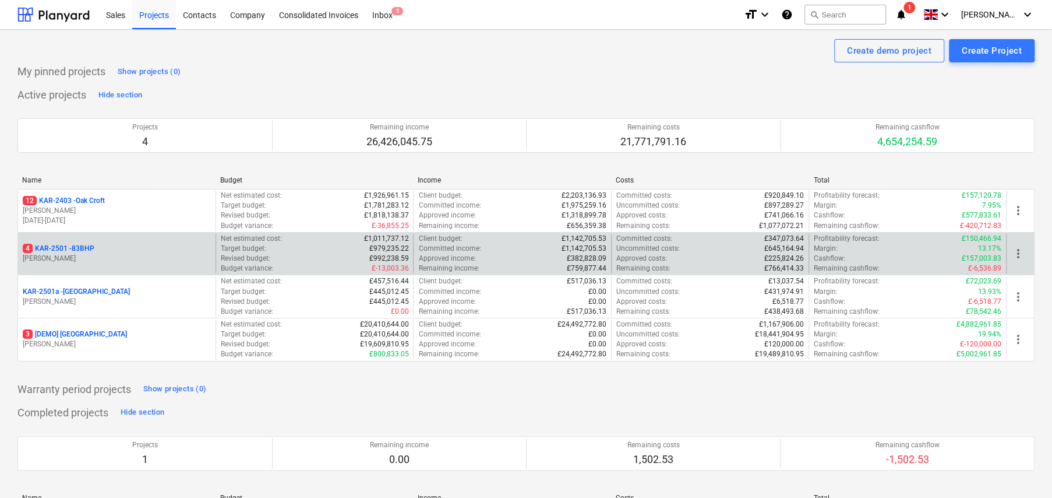
click at [86, 249] on p "4 KAR-2501 - 83BHP" at bounding box center [59, 249] width 72 height 10
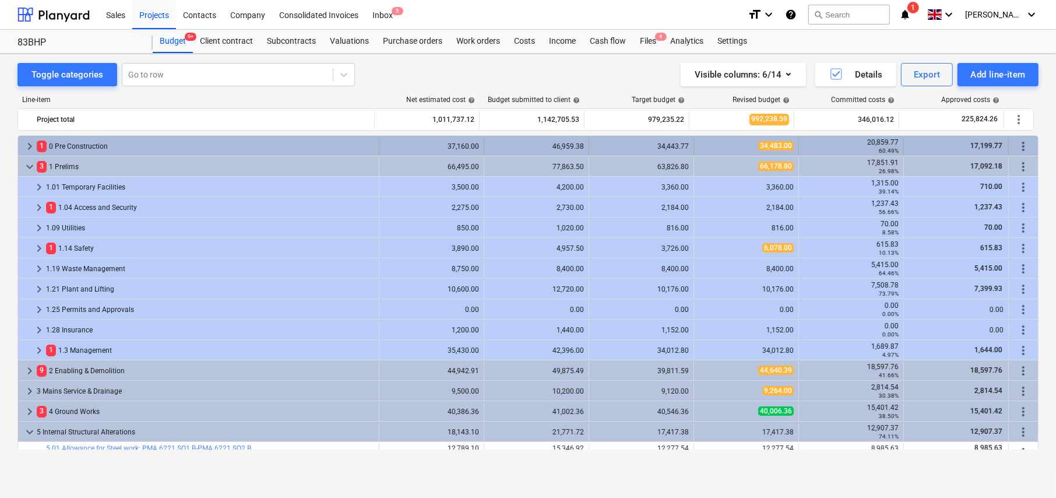
click at [29, 145] on span "keyboard_arrow_right" at bounding box center [30, 146] width 14 height 14
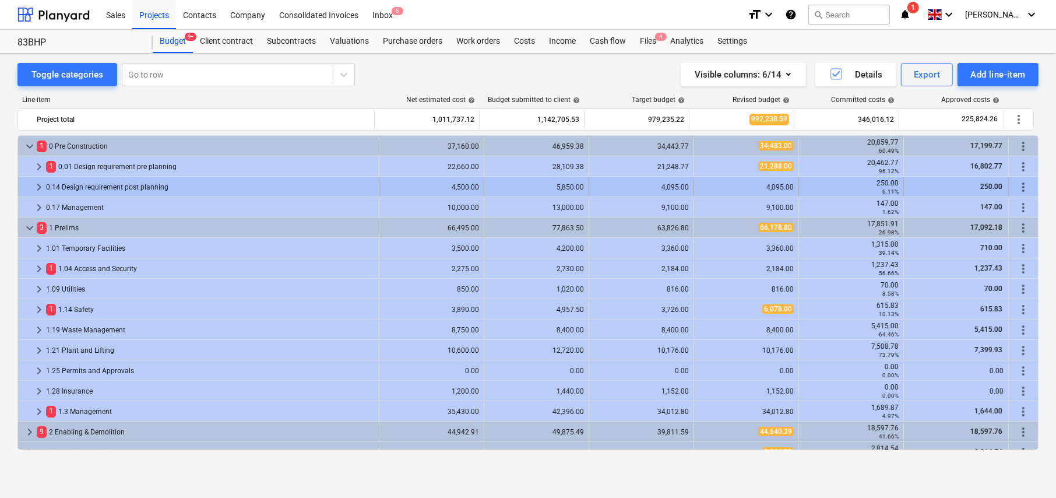
click at [38, 187] on span "keyboard_arrow_right" at bounding box center [39, 187] width 14 height 14
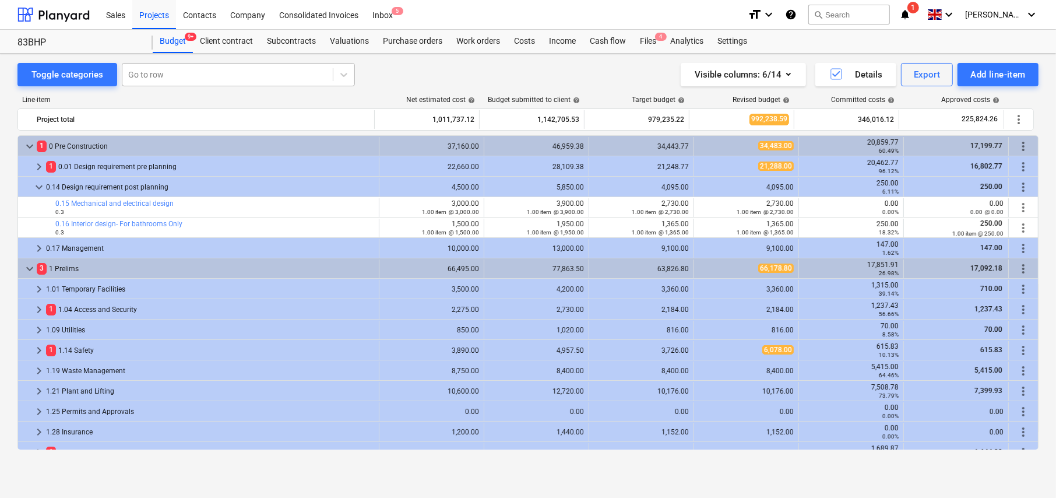
click at [161, 77] on div at bounding box center [227, 75] width 199 height 12
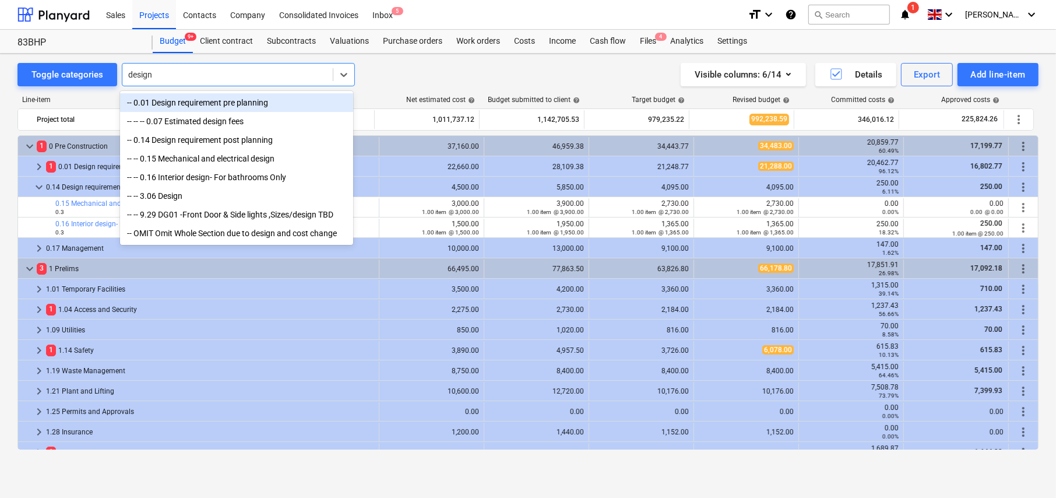
type input "design"
click at [458, 75] on div "Toggle categories option -- 0.01 Design requirement pre planning focused, 1 of …" at bounding box center [527, 74] width 1021 height 23
